Goal: Information Seeking & Learning: Learn about a topic

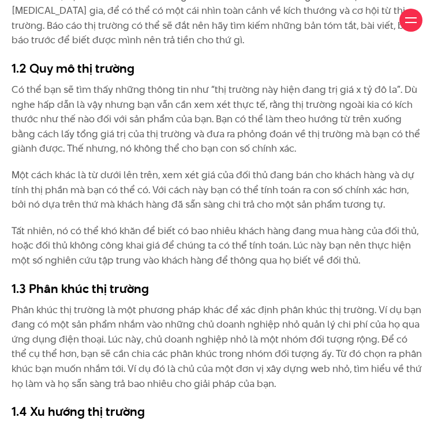
scroll to position [1314, 0]
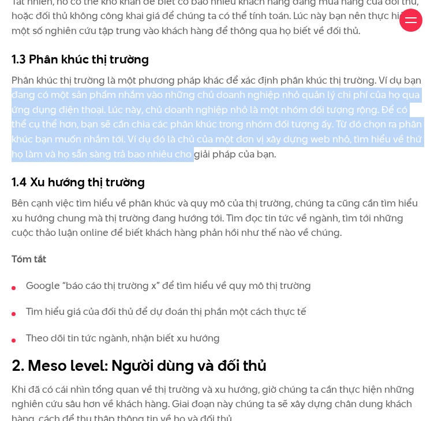
drag, startPoint x: 196, startPoint y: 179, endPoint x: 10, endPoint y: 125, distance: 193.7
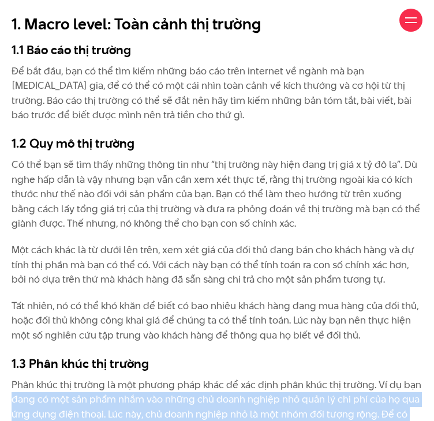
scroll to position [1036, 0]
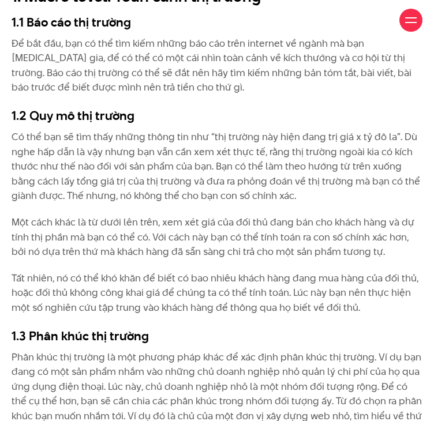
click at [211, 162] on p "Có thể bạn sẽ tìm thấy những thông tin như “thị trường này hiện đang trị giá x …" at bounding box center [217, 167] width 411 height 74
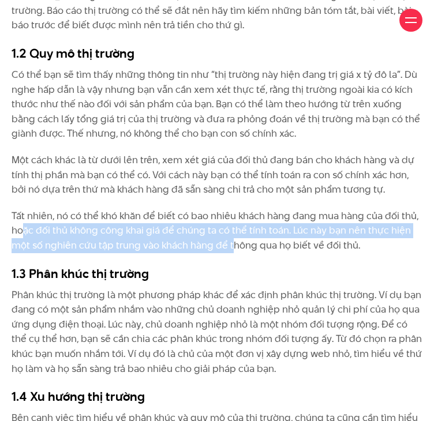
drag, startPoint x: 25, startPoint y: 259, endPoint x: 232, endPoint y: 273, distance: 207.6
click at [232, 253] on p "Tất nhiên, nó có thể khó khăn để biết có bao nhiêu khách hàng đang mua hàng của…" at bounding box center [217, 231] width 411 height 44
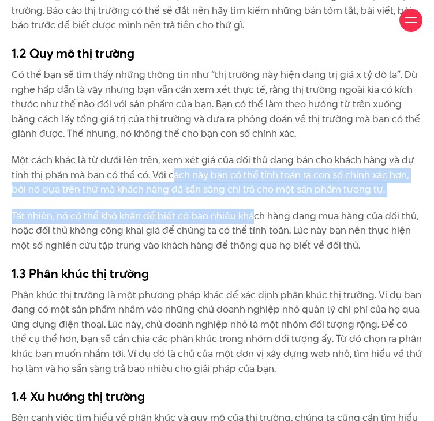
drag, startPoint x: 171, startPoint y: 203, endPoint x: 255, endPoint y: 227, distance: 87.0
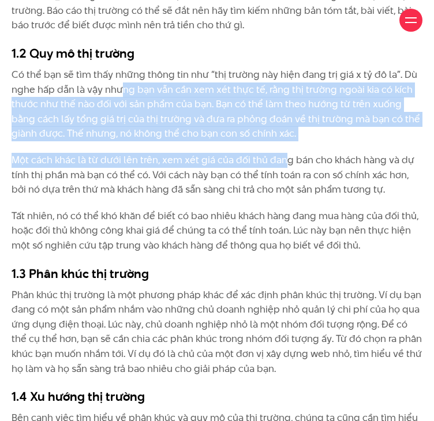
drag, startPoint x: 124, startPoint y: 125, endPoint x: 283, endPoint y: 172, distance: 166.2
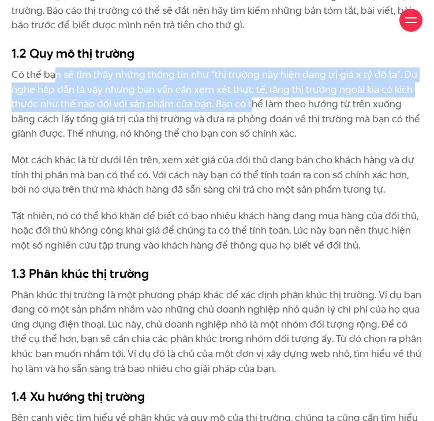
drag, startPoint x: 55, startPoint y: 108, endPoint x: 249, endPoint y: 137, distance: 196.1
click at [249, 137] on p "Có thể bạn sẽ tìm thấy những thông tin như “thị trường này hiện đang trị giá x …" at bounding box center [217, 105] width 411 height 74
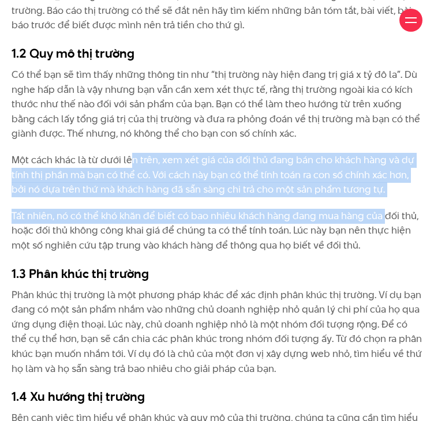
drag, startPoint x: 128, startPoint y: 193, endPoint x: 377, endPoint y: 228, distance: 251.8
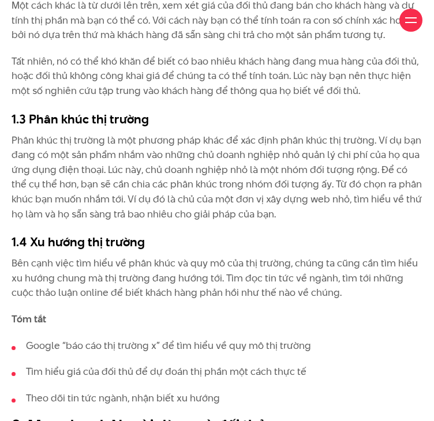
scroll to position [1310, 0]
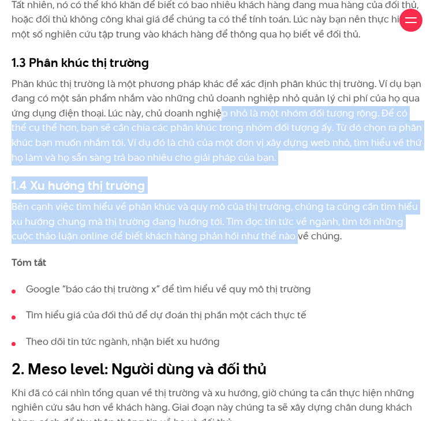
drag, startPoint x: 270, startPoint y: 259, endPoint x: 220, endPoint y: 144, distance: 125.1
click at [220, 144] on p "Phân khúc thị trường là một phương pháp khác để xác định phân khúc thị trường. …" at bounding box center [217, 121] width 411 height 89
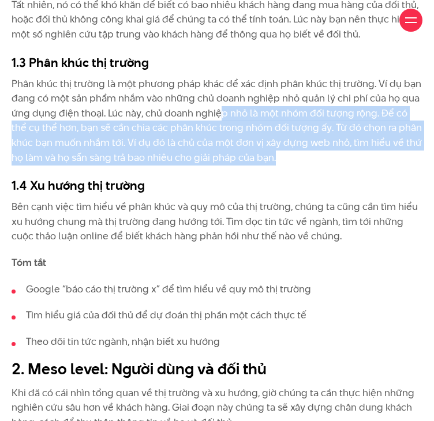
drag, startPoint x: 220, startPoint y: 144, endPoint x: 305, endPoint y: 180, distance: 92.1
click at [305, 166] on p "Phân khúc thị trường là một phương pháp khác để xác định phân khúc thị trường. …" at bounding box center [217, 121] width 411 height 89
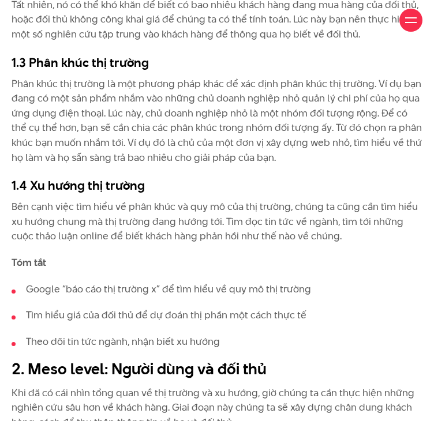
click at [248, 126] on p "Phân khúc thị trường là một phương pháp khác để xác định phân khúc thị trường. …" at bounding box center [217, 121] width 411 height 89
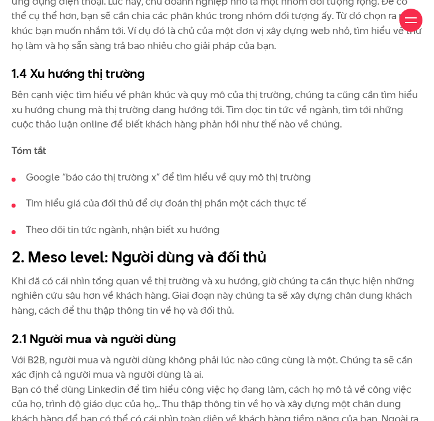
scroll to position [1422, 0]
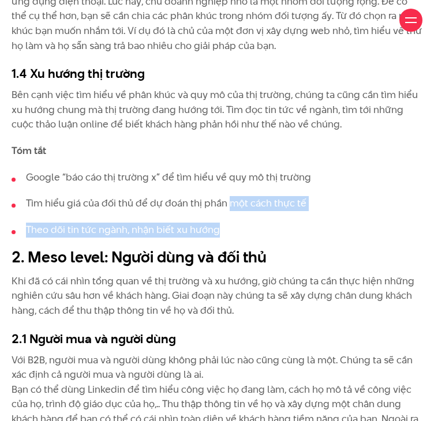
drag, startPoint x: 226, startPoint y: 231, endPoint x: 284, endPoint y: 252, distance: 61.9
click at [284, 238] on ul "Google “báo cáo thị trường x” để tìm hiểu về quy mô thị trường Tìm hiểu giá của…" at bounding box center [217, 204] width 411 height 68
click at [244, 211] on li "Tìm hiểu giá của đối thủ để dự đoán thị phần một cách thực tế" at bounding box center [217, 203] width 411 height 15
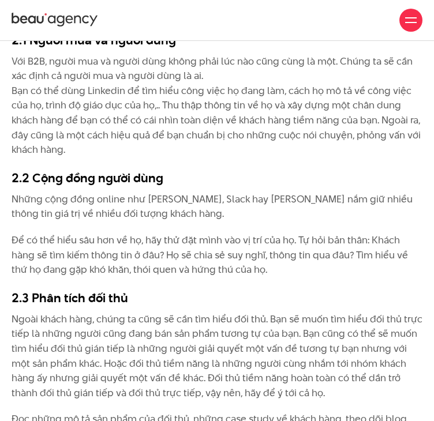
scroll to position [1708, 0]
